Goal: Information Seeking & Learning: Learn about a topic

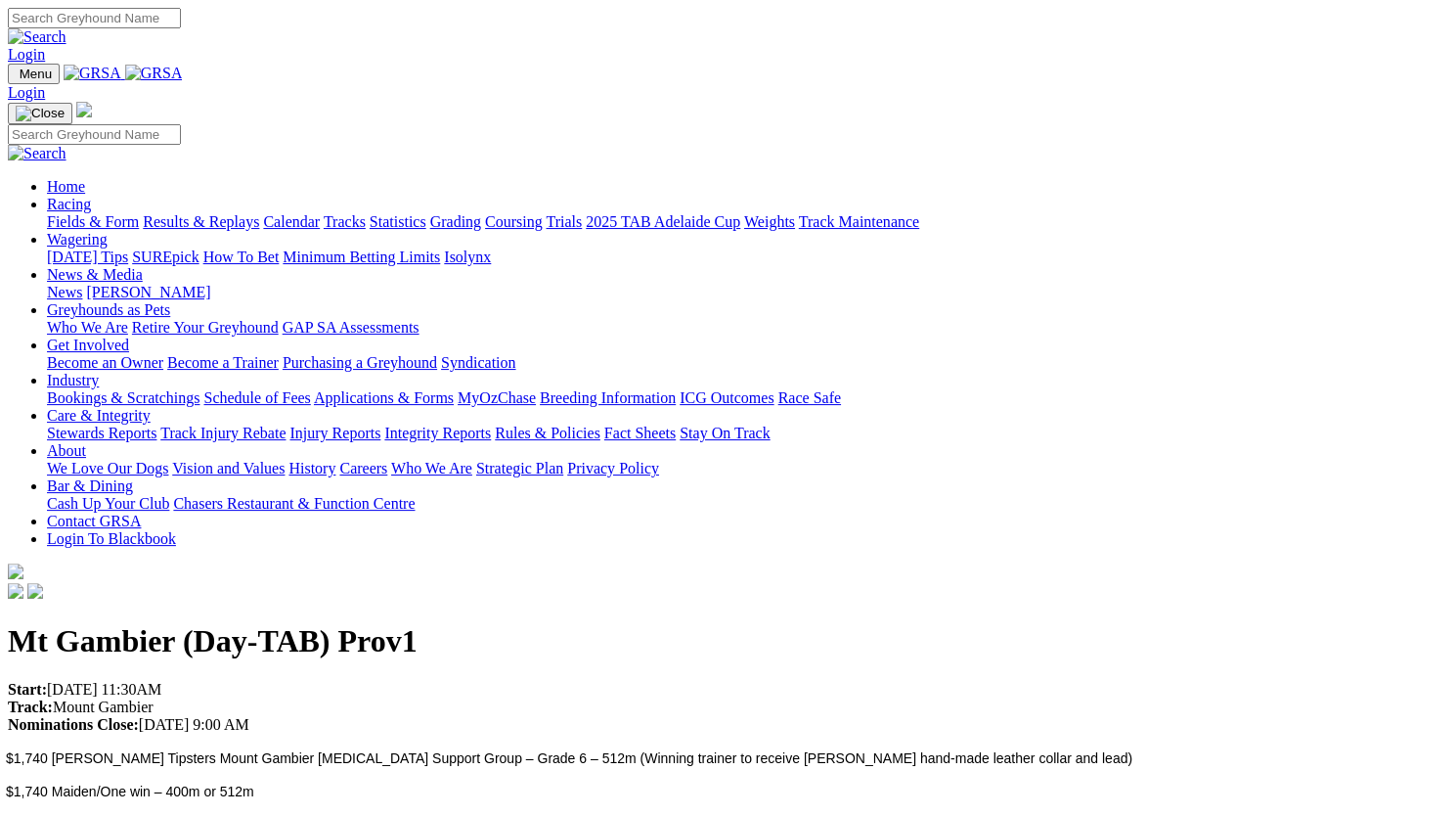
click at [91, 196] on link "Racing" at bounding box center [68, 204] width 44 height 17
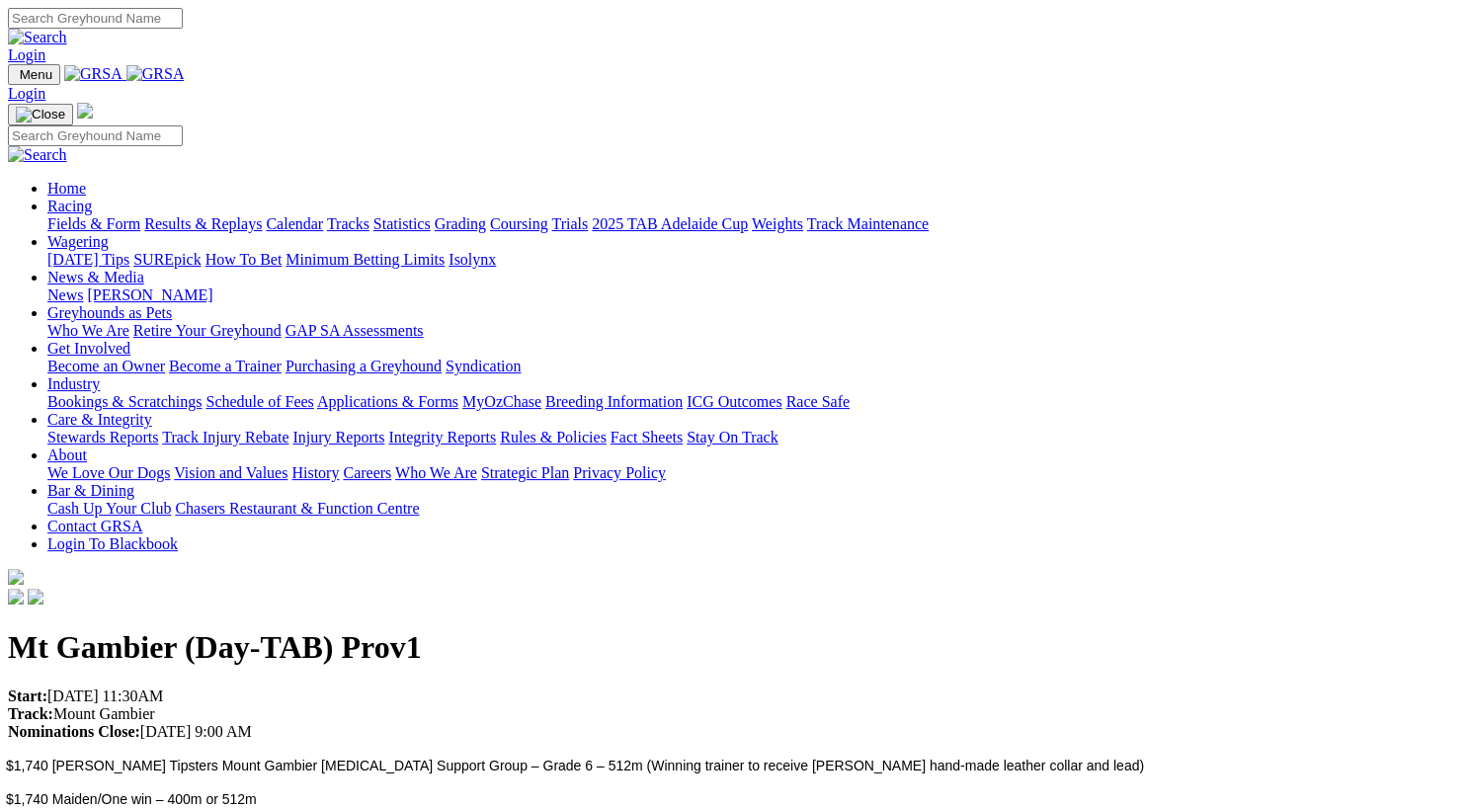
click at [93, 215] on link "Fields & Form" at bounding box center [93, 223] width 93 height 17
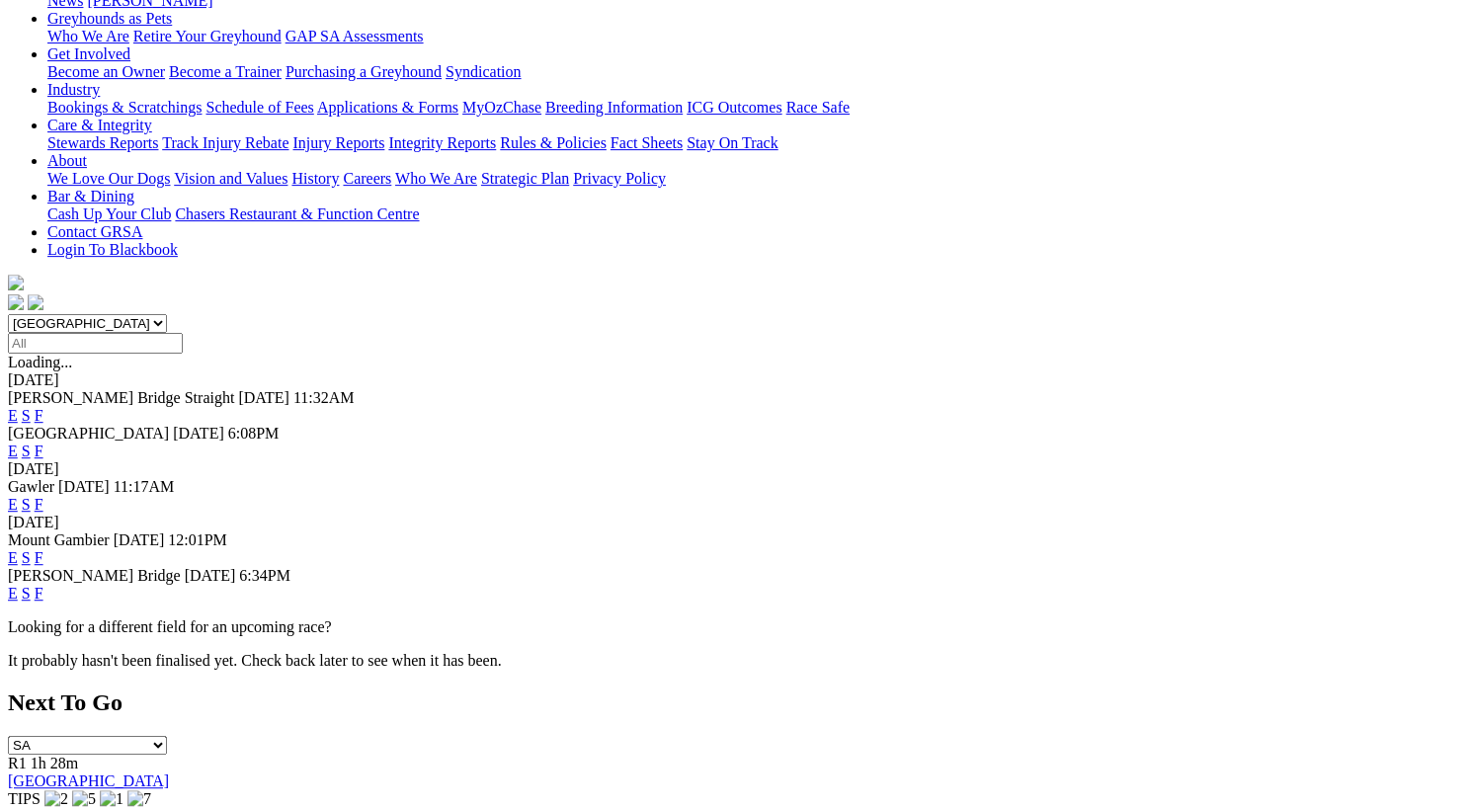
scroll to position [334, 0]
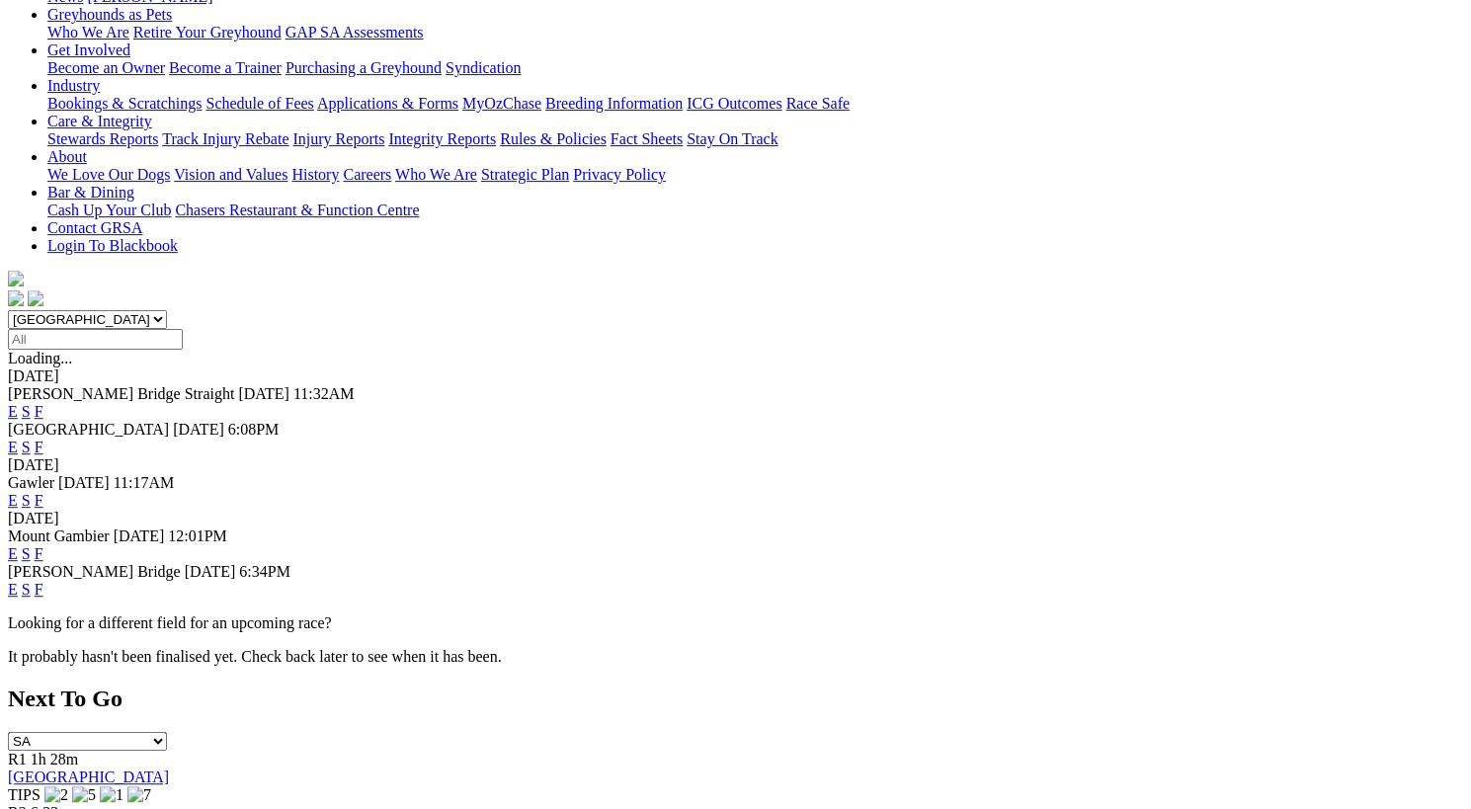
click at [43, 545] on link "F" at bounding box center [39, 553] width 9 height 17
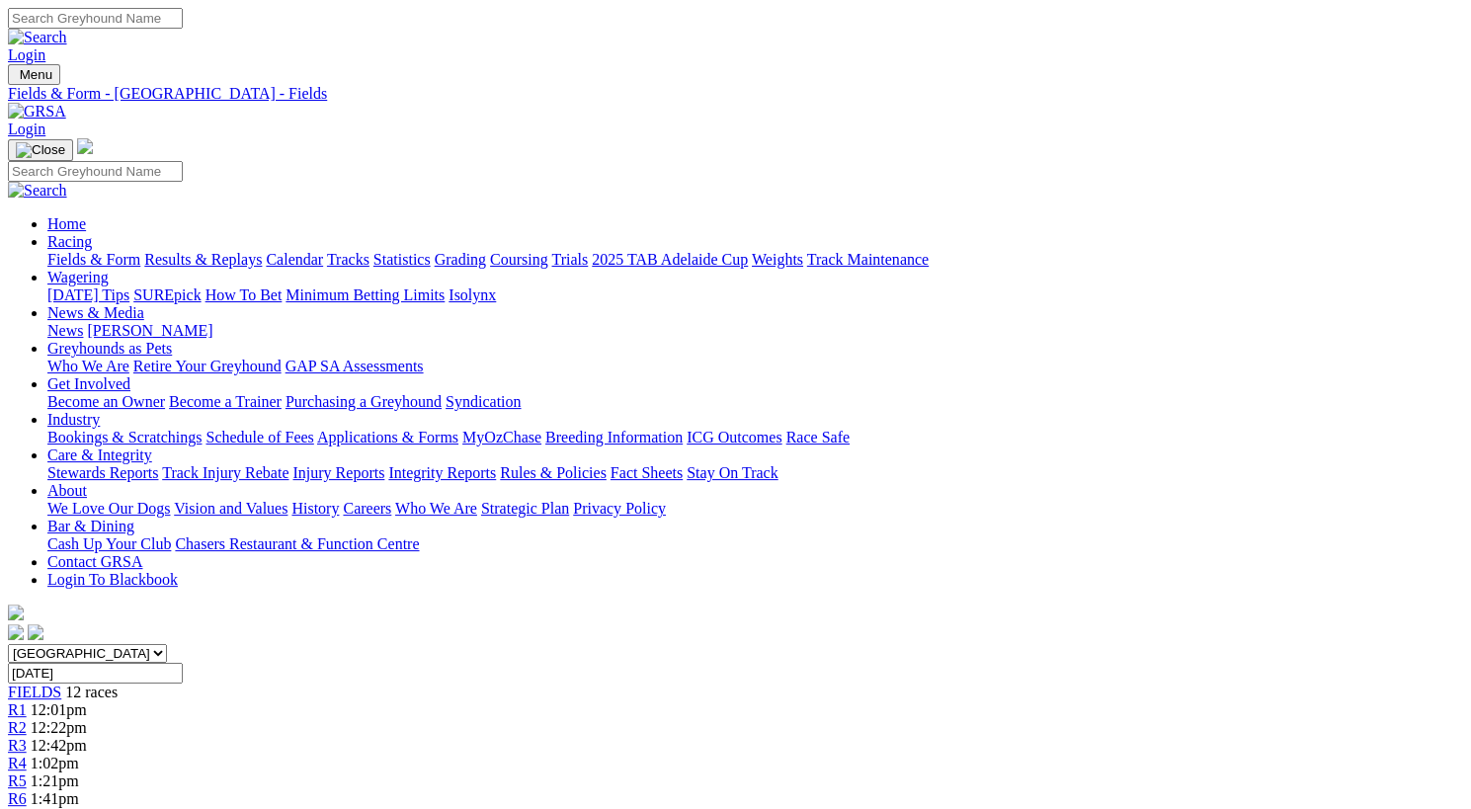
click at [80, 251] on link "Fields & Form" at bounding box center [93, 259] width 93 height 17
